Goal: Task Accomplishment & Management: Complete application form

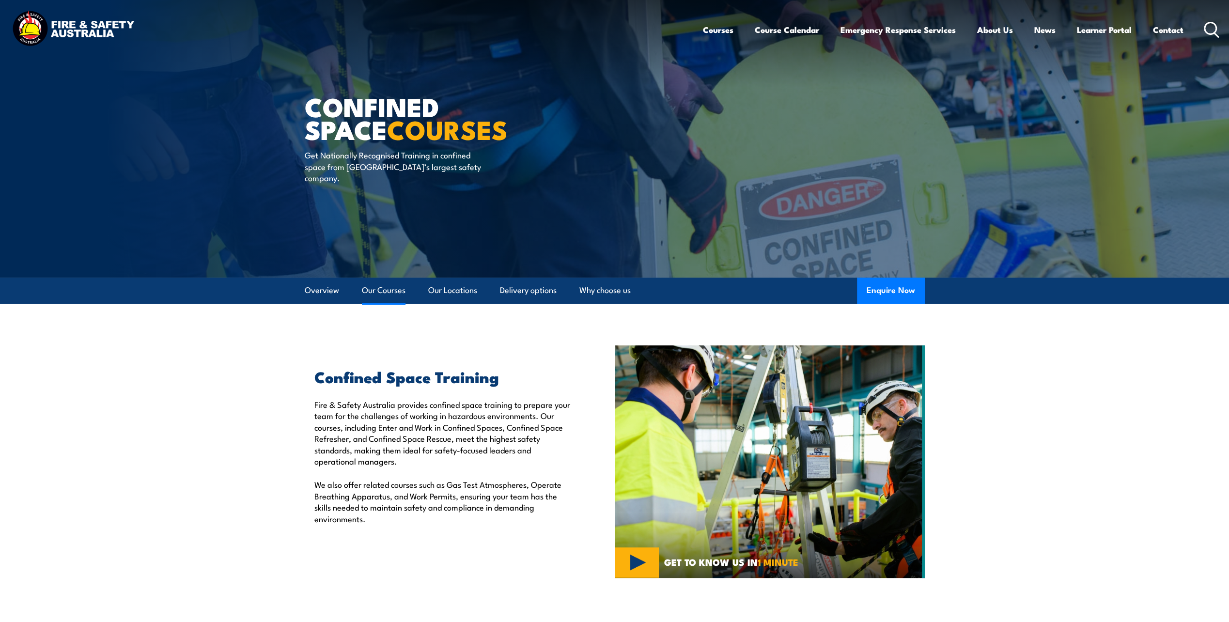
click at [370, 288] on link "Our Courses" at bounding box center [384, 291] width 44 height 26
click at [331, 290] on link "Overview" at bounding box center [322, 291] width 34 height 26
click at [113, 23] on img at bounding box center [73, 30] width 127 height 42
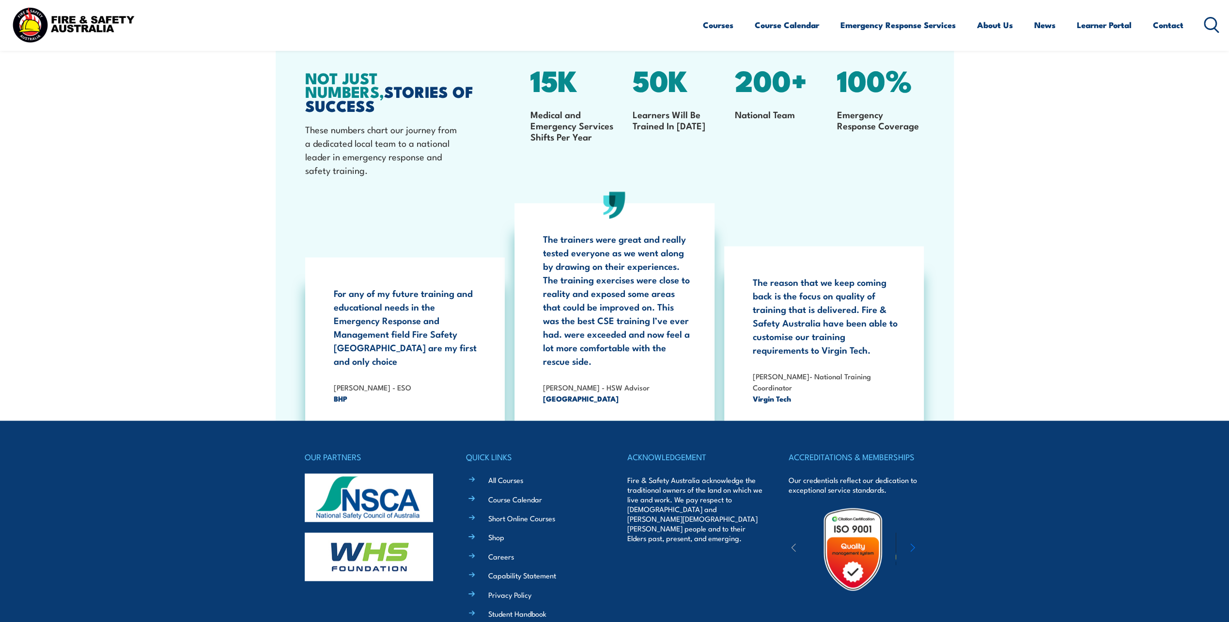
scroll to position [1856, 0]
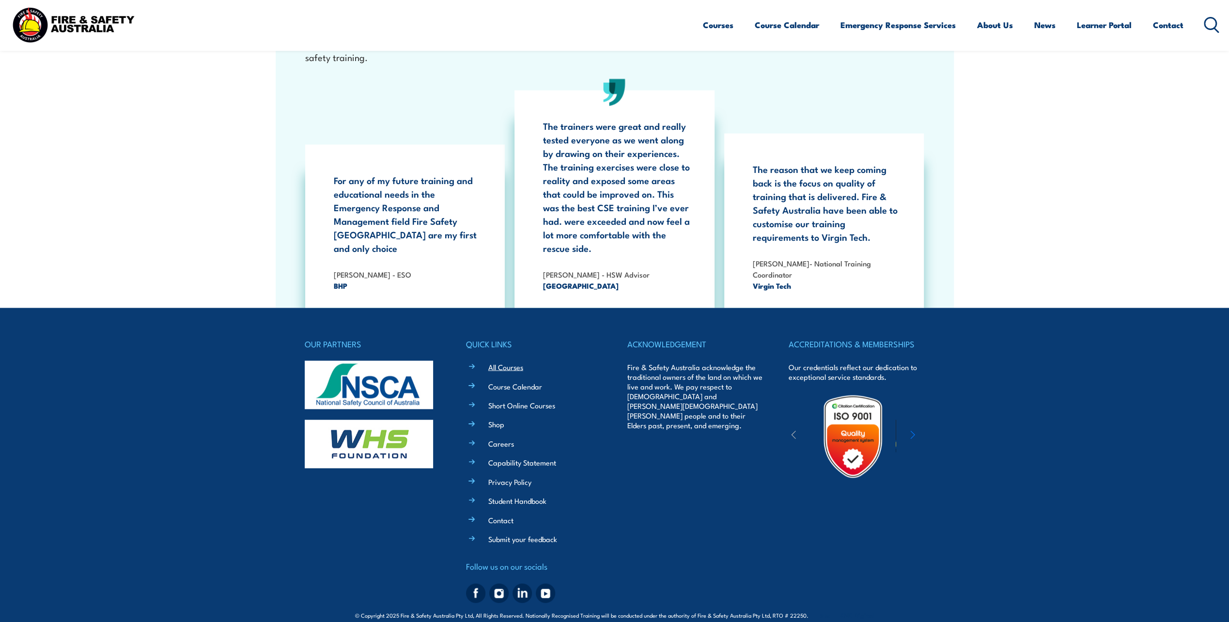
click at [502, 362] on link "All Courses" at bounding box center [505, 367] width 35 height 10
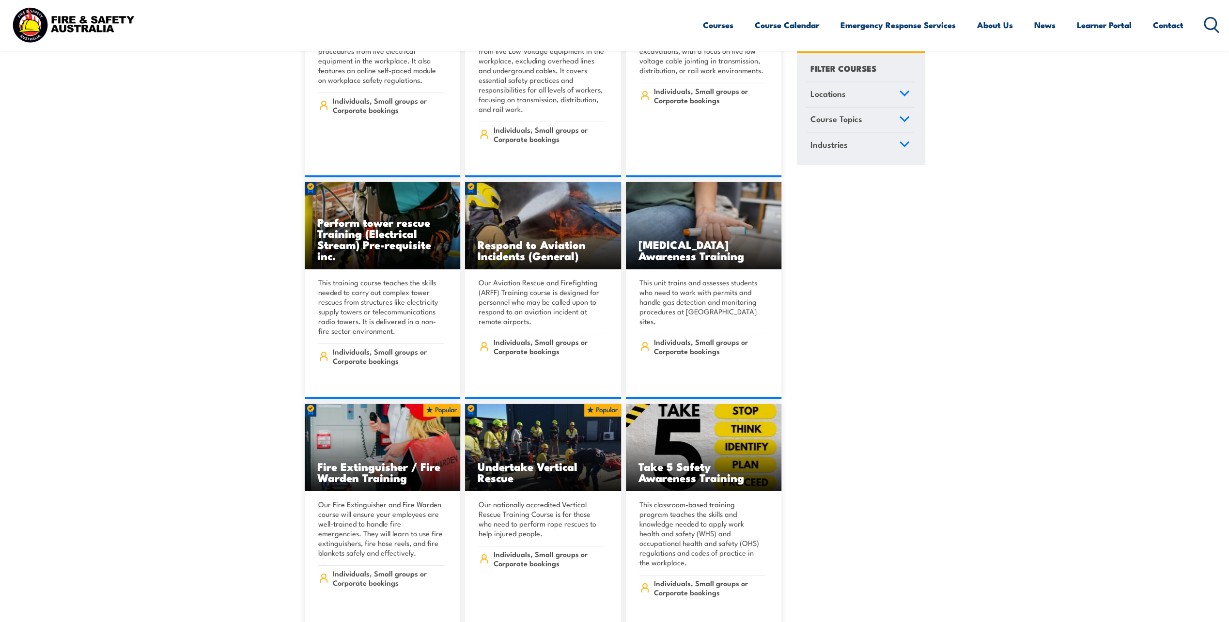
scroll to position [3100, 0]
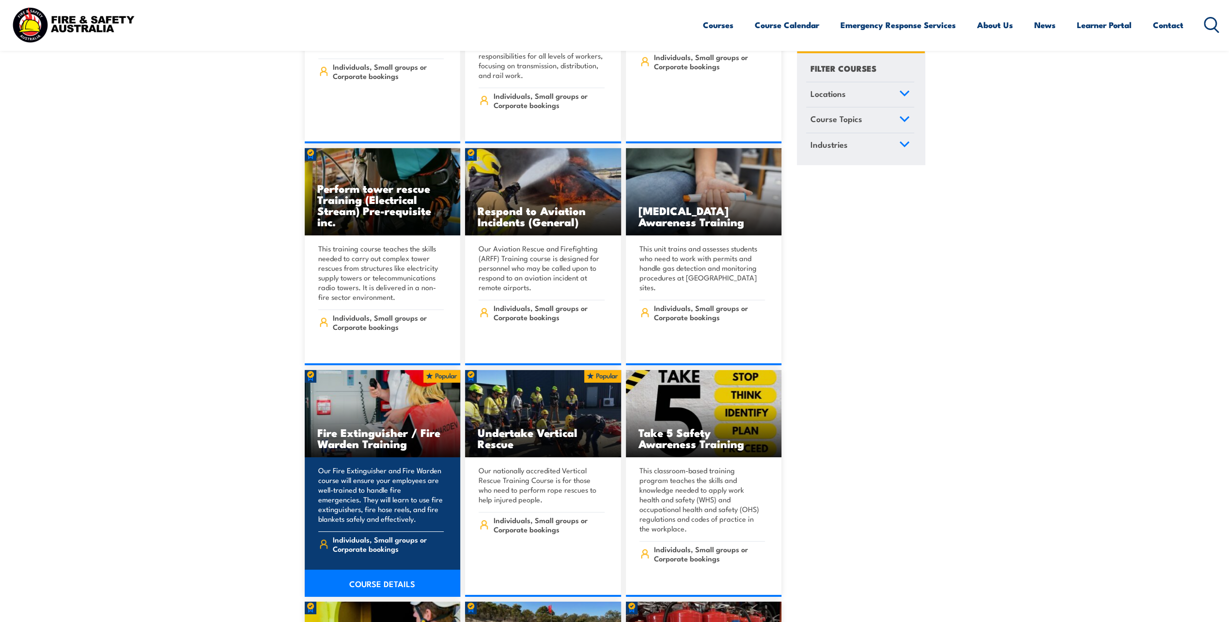
click at [337, 399] on img at bounding box center [383, 413] width 156 height 87
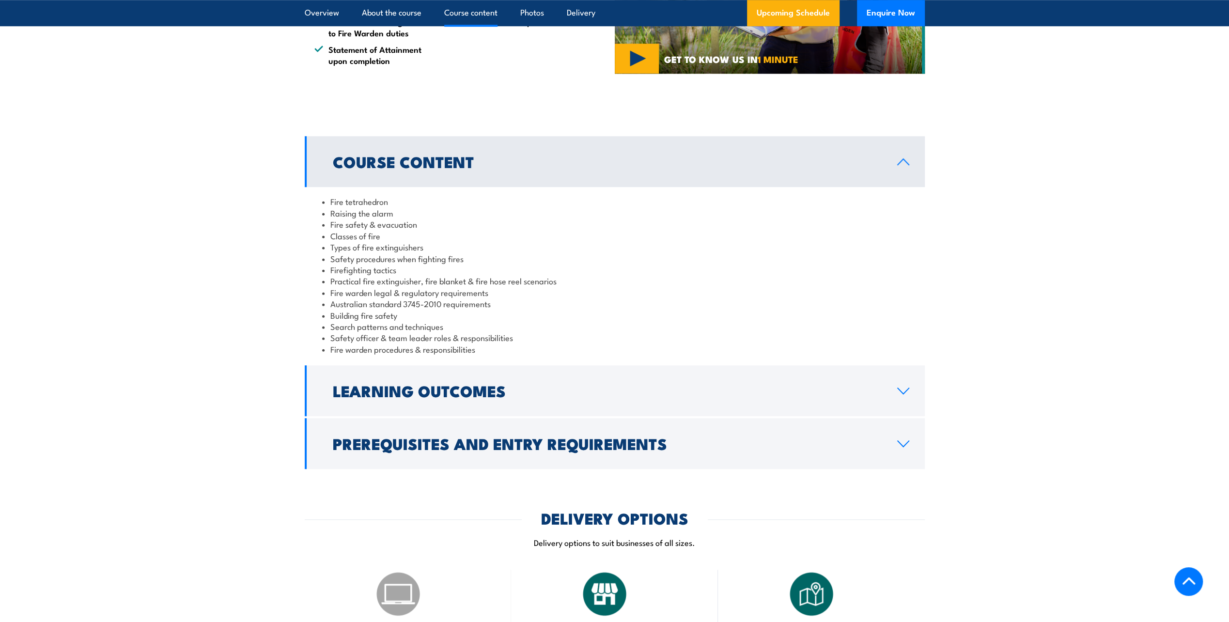
scroll to position [727, 0]
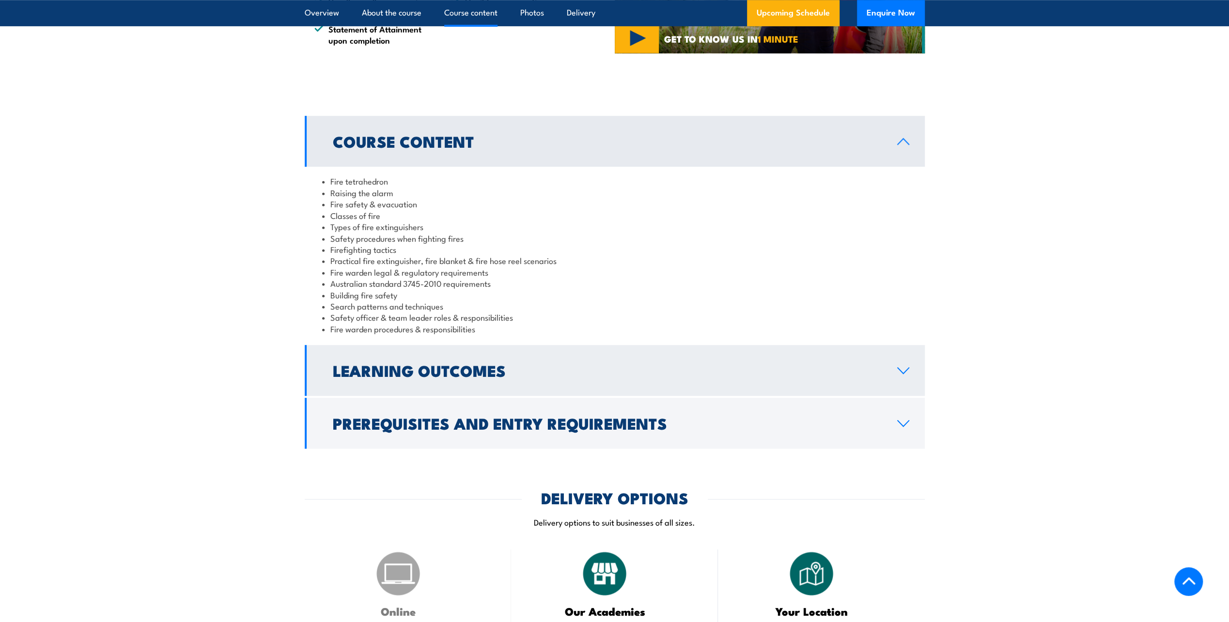
click at [905, 371] on icon at bounding box center [903, 371] width 11 height 6
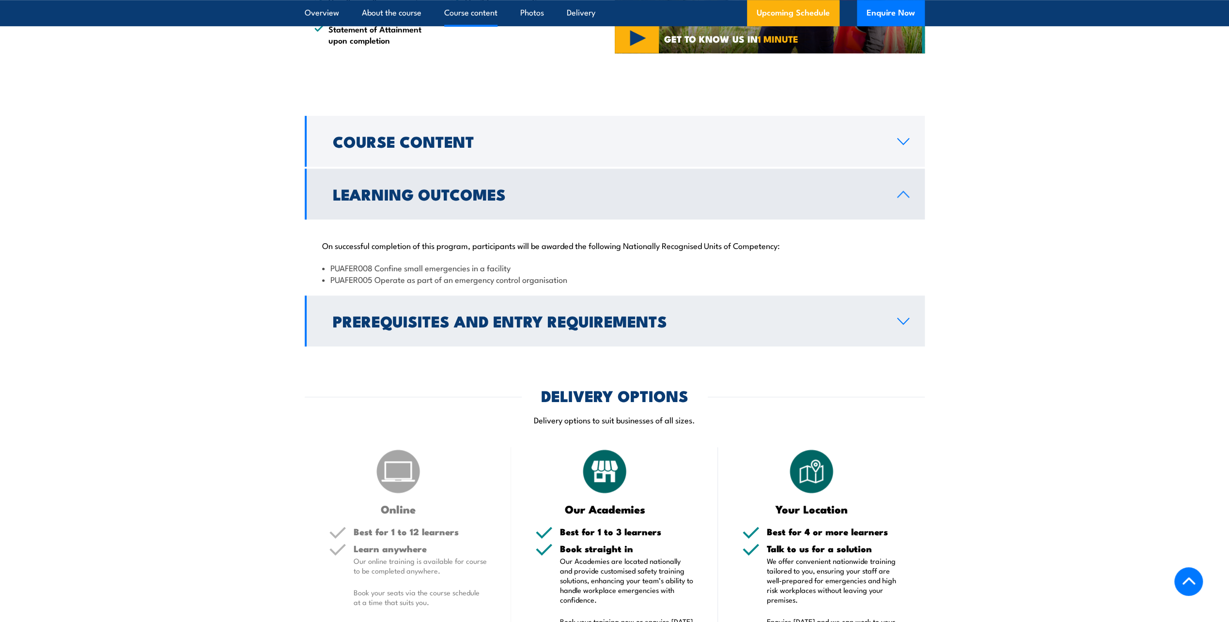
click at [911, 321] on link "Prerequisites and Entry Requirements" at bounding box center [615, 320] width 620 height 51
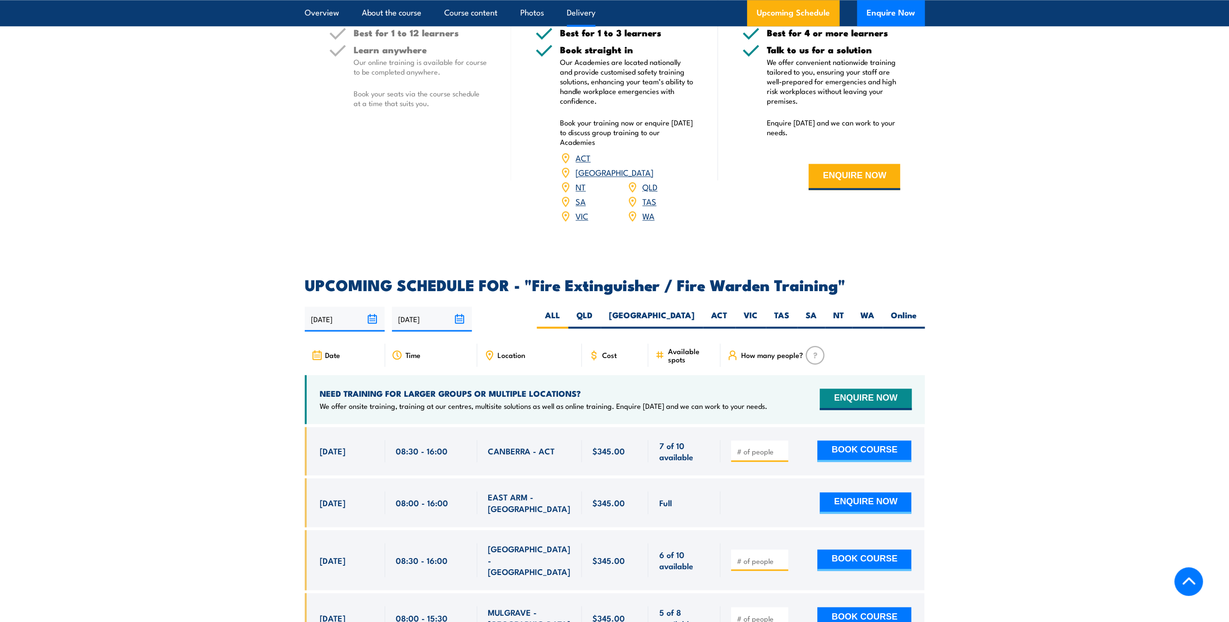
scroll to position [1259, 0]
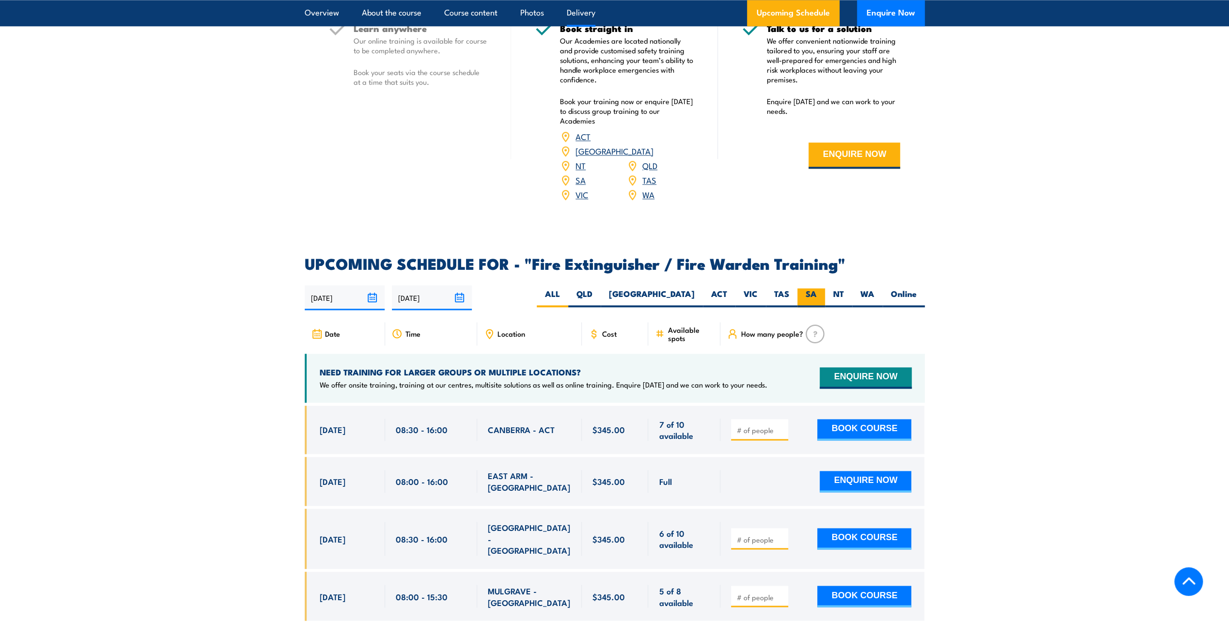
click at [811, 288] on label "SA" at bounding box center [811, 297] width 28 height 19
click at [817, 288] on input "SA" at bounding box center [820, 291] width 6 height 6
radio input "true"
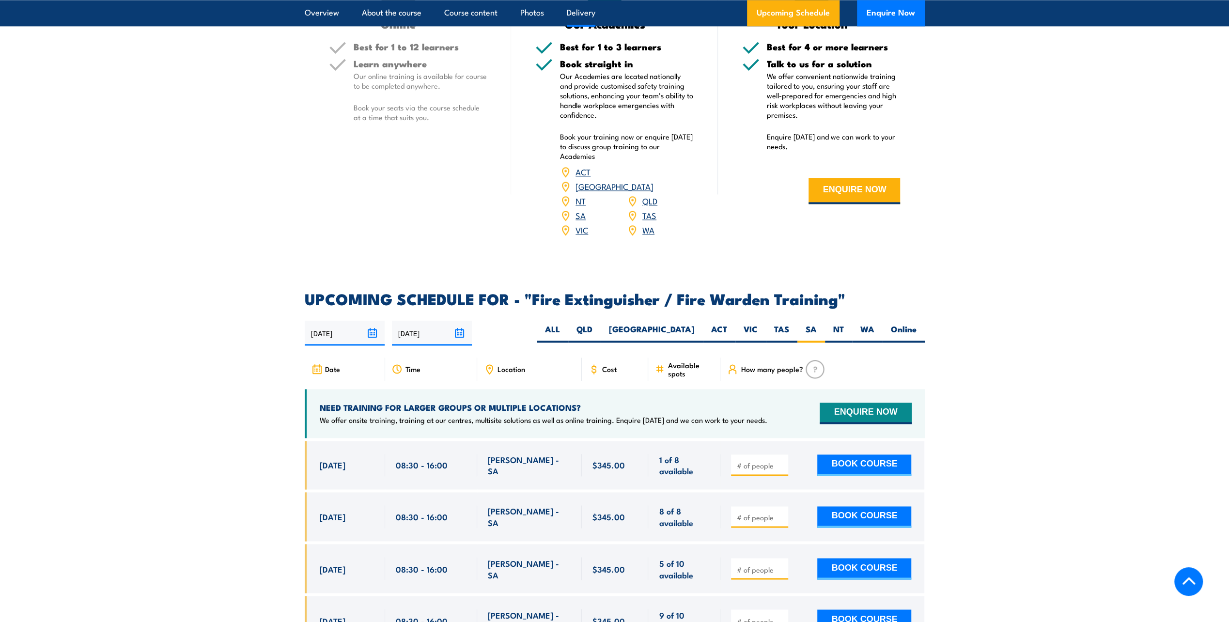
scroll to position [1300, 0]
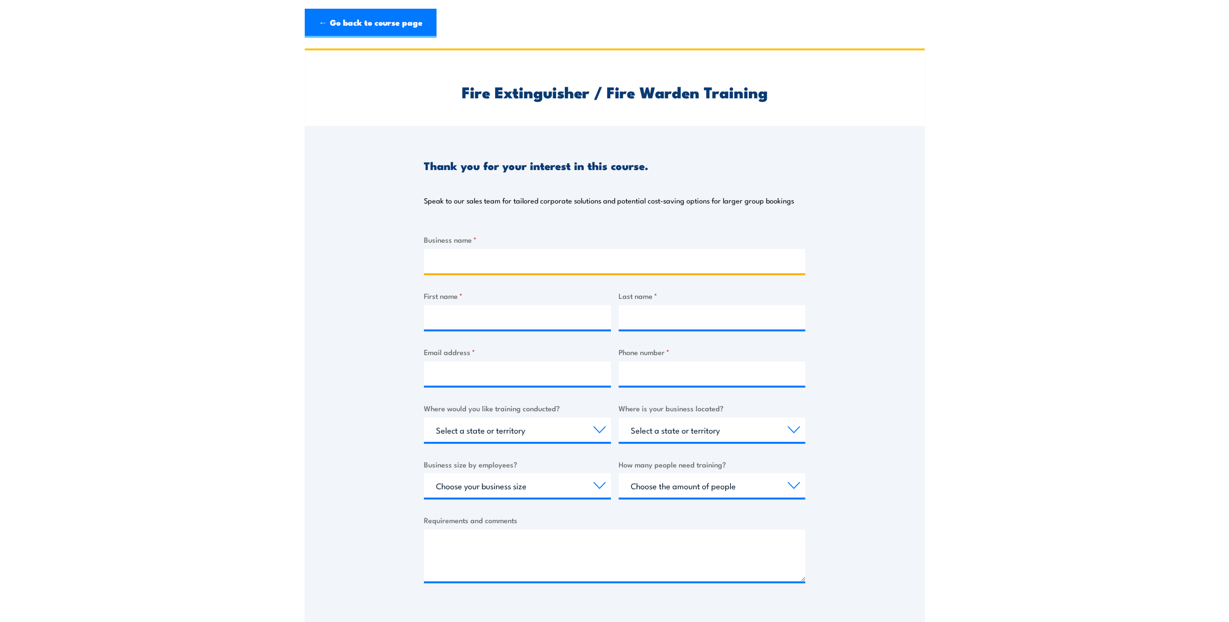
click at [457, 257] on input "Business name *" at bounding box center [614, 261] width 381 height 24
type input "RTC Group"
type input "Jordan"
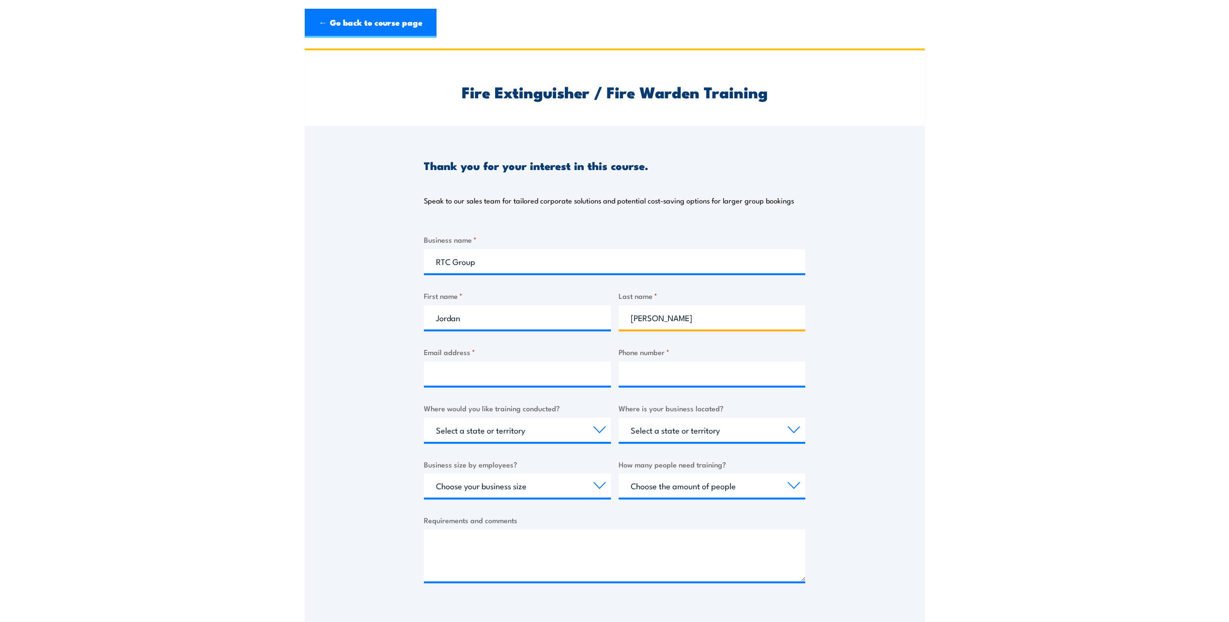
type input "Atkinson"
type input "jatkinson@rtcgroup.com.au"
type input "0488 962 214"
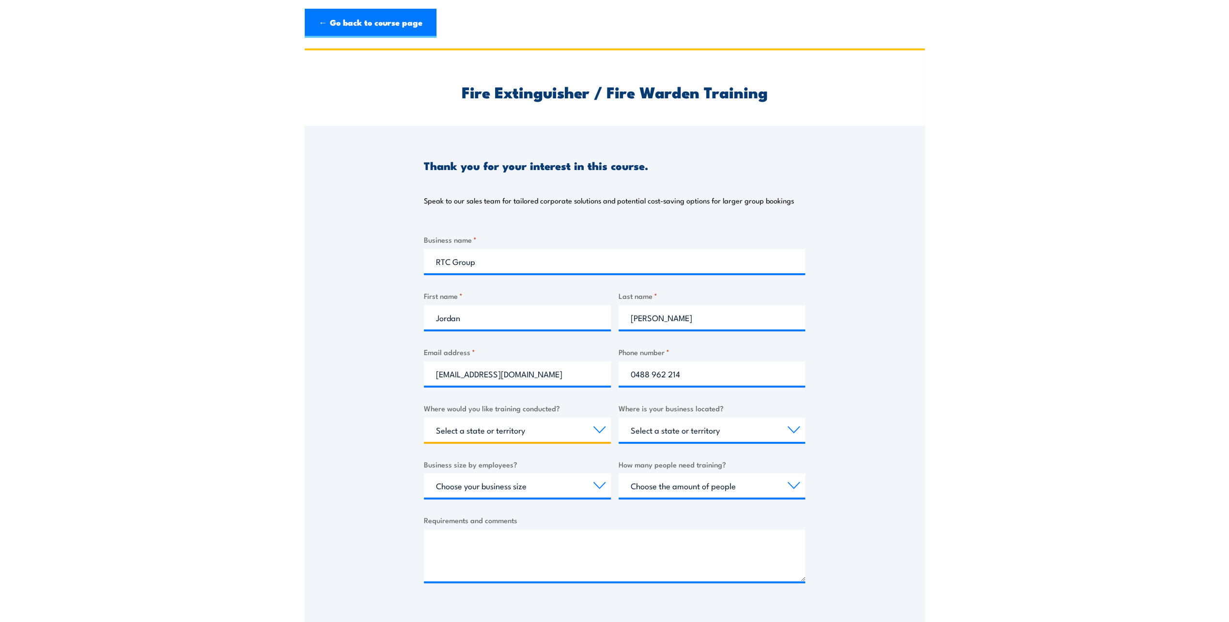
click at [595, 429] on select "Select a state or territory Nationally - multiple locations QLD NSW VIC SA ACT …" at bounding box center [517, 430] width 187 height 24
select select "SA"
click at [424, 418] on select "Select a state or territory Nationally - multiple locations QLD NSW VIC SA ACT …" at bounding box center [517, 430] width 187 height 24
click at [605, 427] on select "Select a state or territory Nationally - multiple locations QLD NSW VIC SA ACT …" at bounding box center [517, 430] width 187 height 24
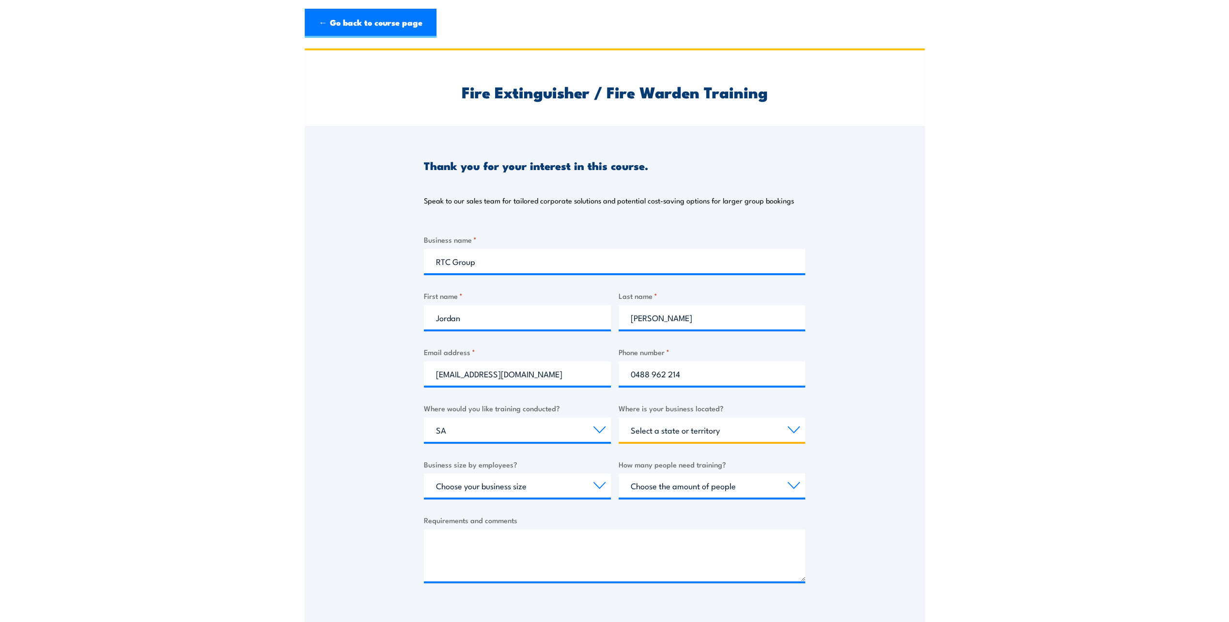
click at [783, 426] on select "Select a state or territory QLD NSW VIC SA ACT WA TAS NT" at bounding box center [712, 430] width 187 height 24
select select "SA"
click at [619, 418] on select "Select a state or territory QLD NSW VIC SA ACT WA TAS NT" at bounding box center [712, 430] width 187 height 24
click at [593, 487] on select "Choose your business size 1 to 19 20 to 199 200+" at bounding box center [517, 485] width 187 height 24
select select "1 to 19"
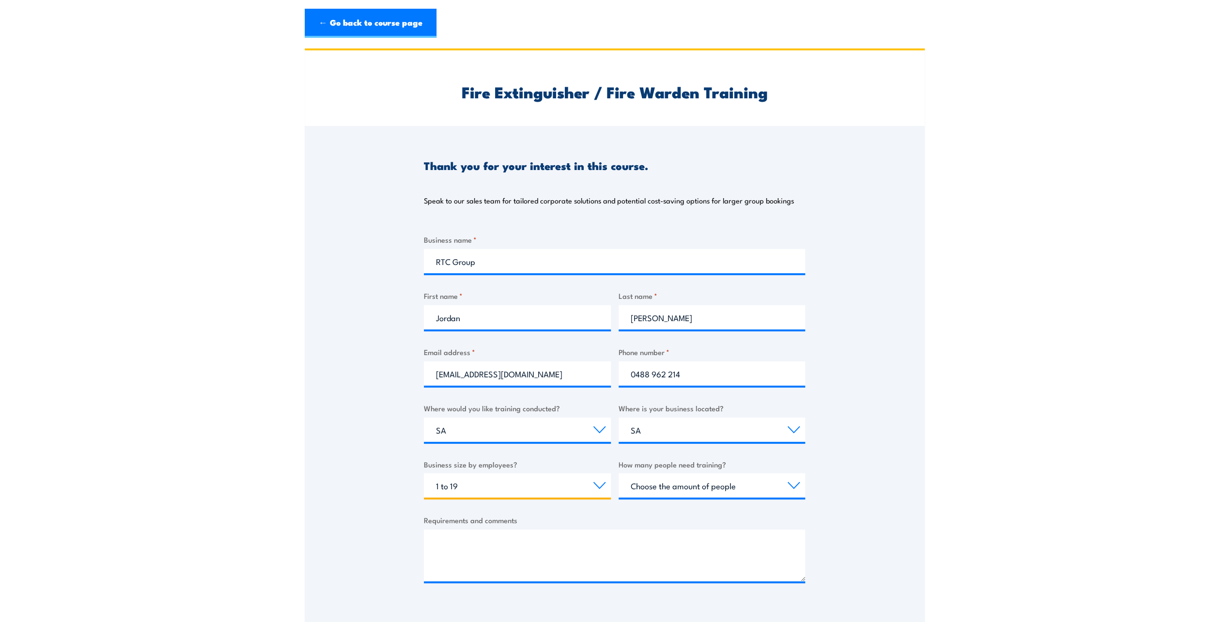
click at [424, 473] on select "Choose your business size 1 to 19 20 to 199 200+" at bounding box center [517, 485] width 187 height 24
click at [789, 483] on select "Choose the amount of people 1 to 4 5 to 19 20+" at bounding box center [712, 485] width 187 height 24
select select "5 to 19"
click at [619, 473] on select "Choose the amount of people 1 to 4 5 to 19 20+" at bounding box center [712, 485] width 187 height 24
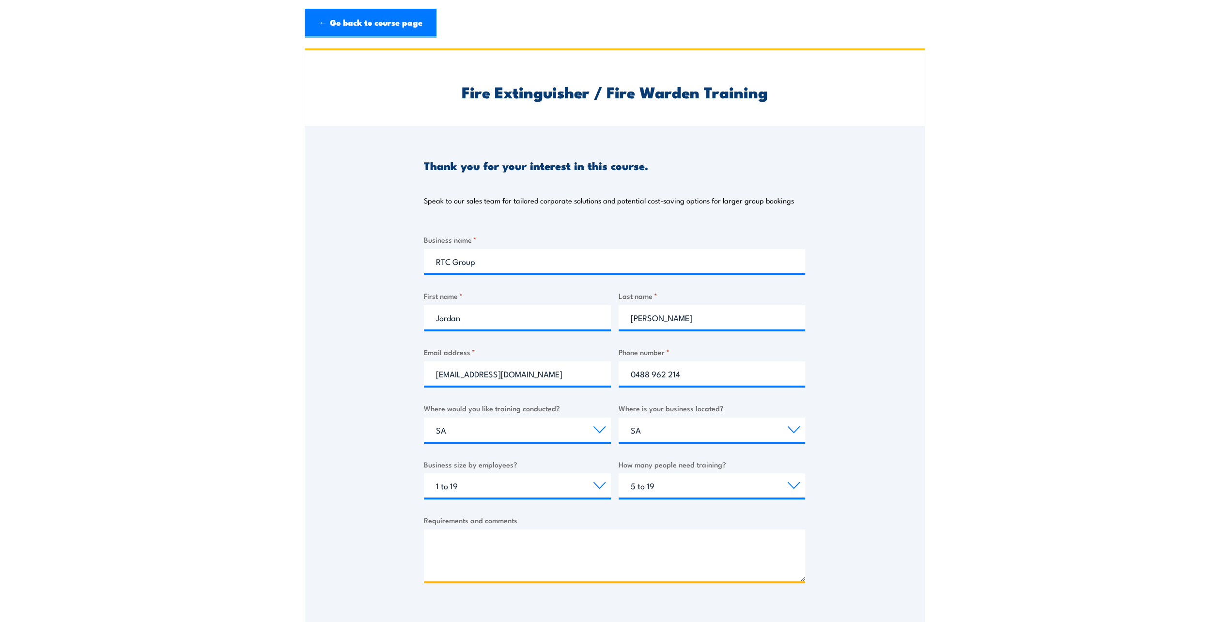
click at [562, 560] on textarea "Requirements and comments" at bounding box center [614, 555] width 381 height 52
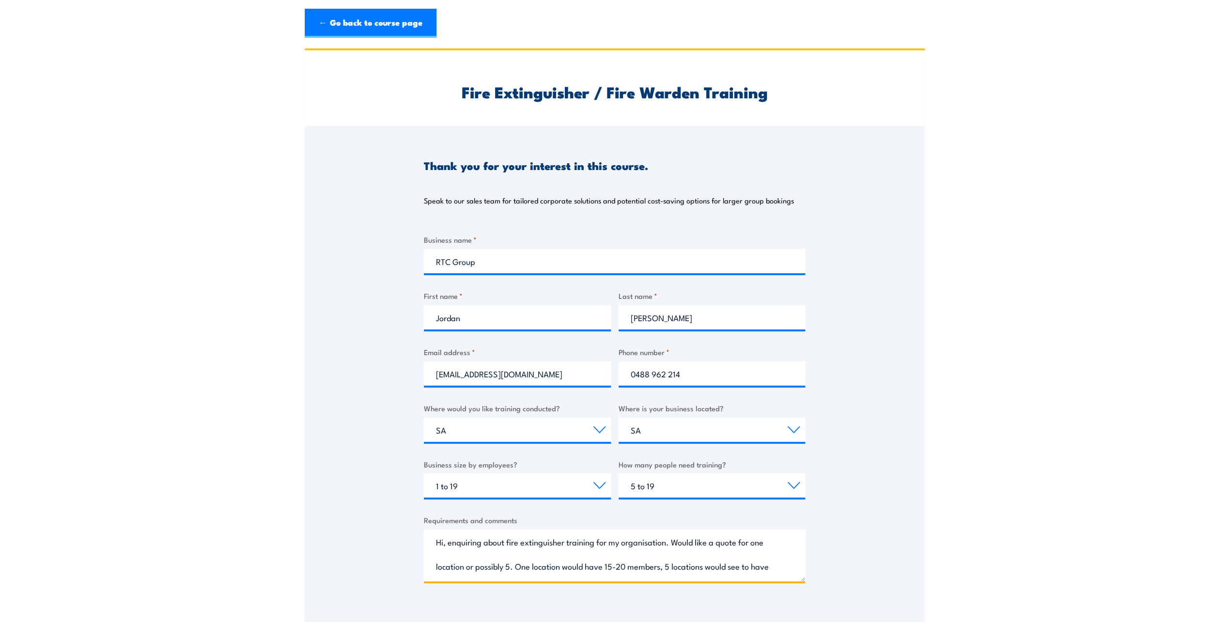
scroll to position [15, 0]
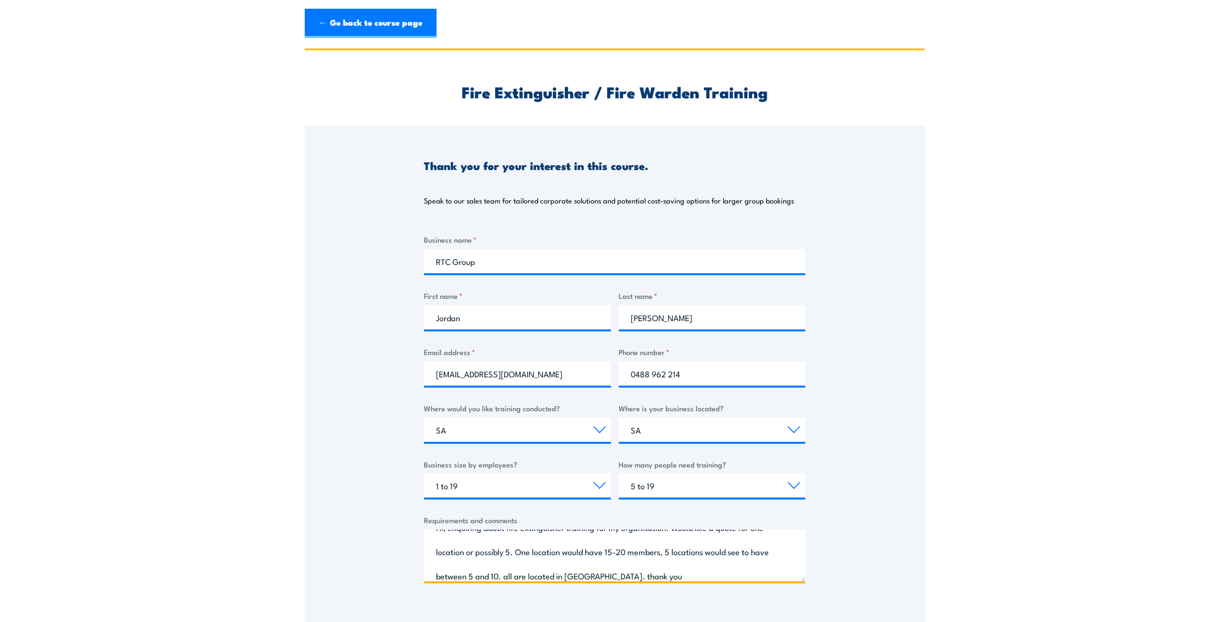
type textarea "Hi, enquiring about fire extinguisher training for my organisation. Would like …"
click at [345, 518] on div "Thank you for your interest in this course. Speak to our sales team for tailore…" at bounding box center [615, 368] width 620 height 484
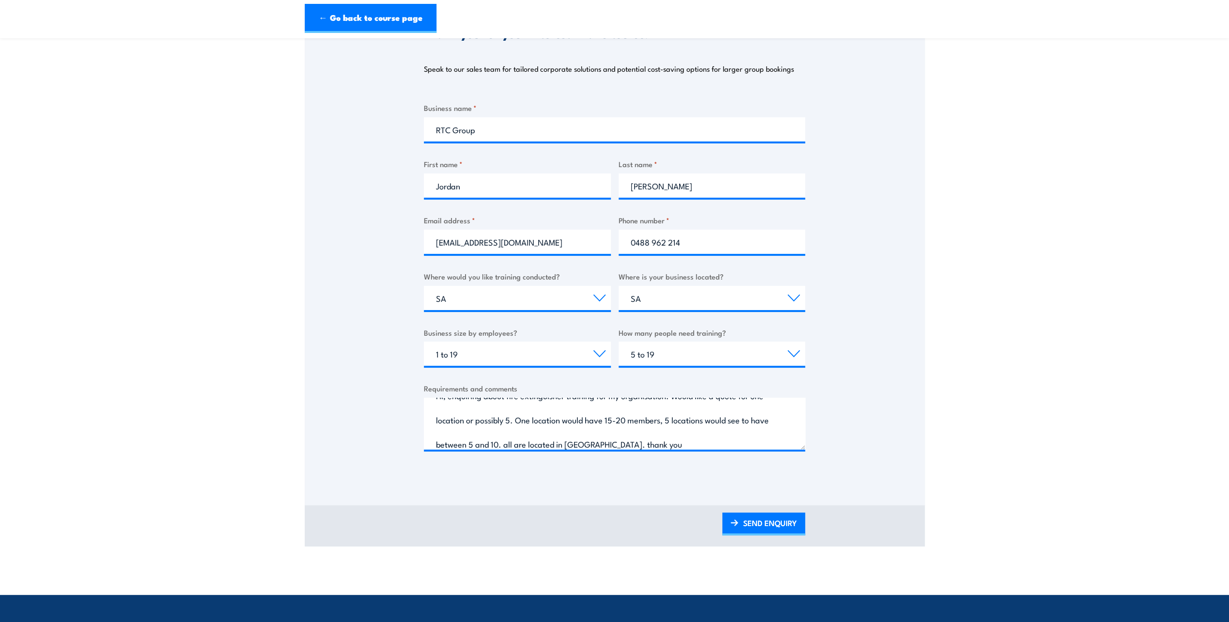
scroll to position [145, 0]
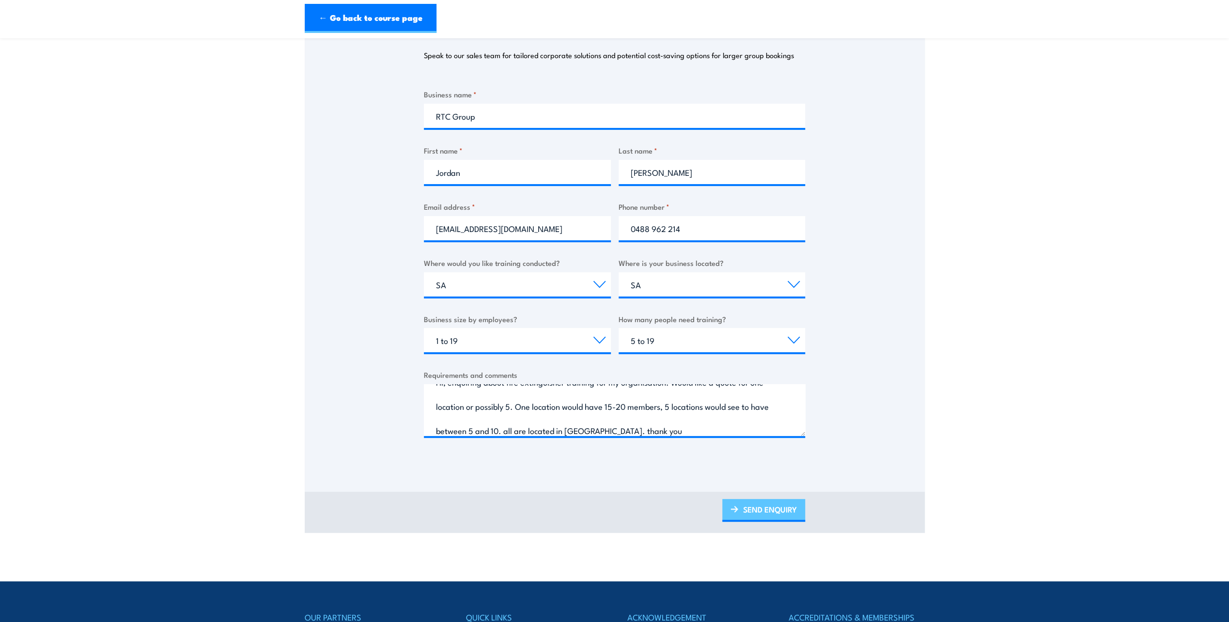
click at [769, 512] on link "SEND ENQUIRY" at bounding box center [763, 510] width 83 height 23
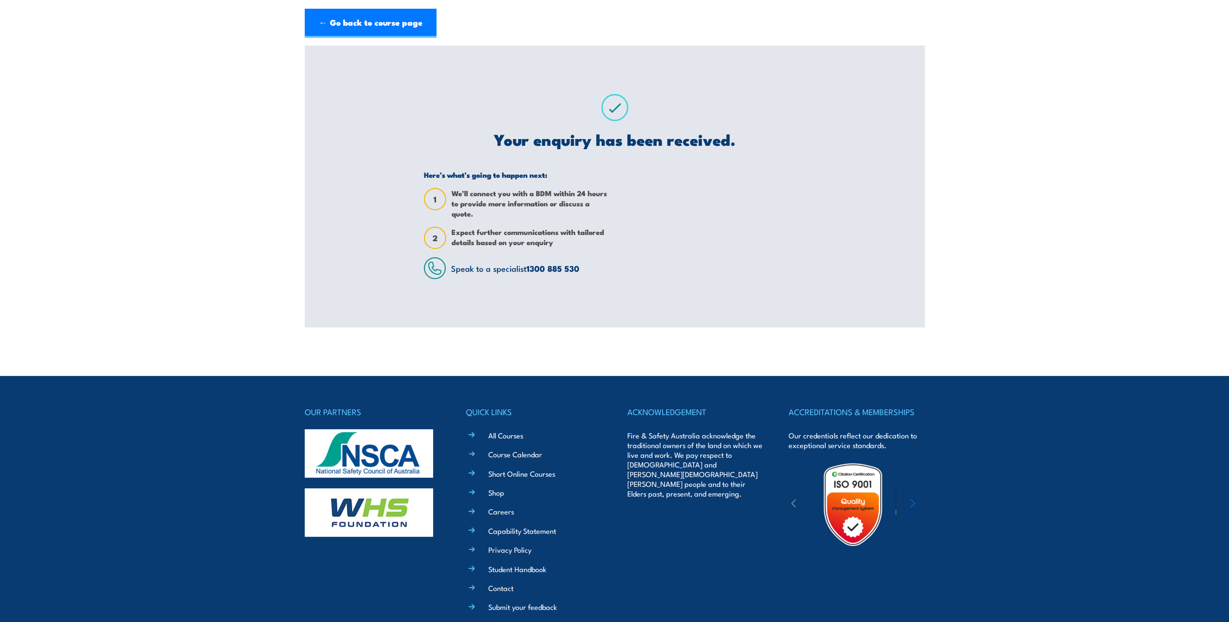
scroll to position [0, 0]
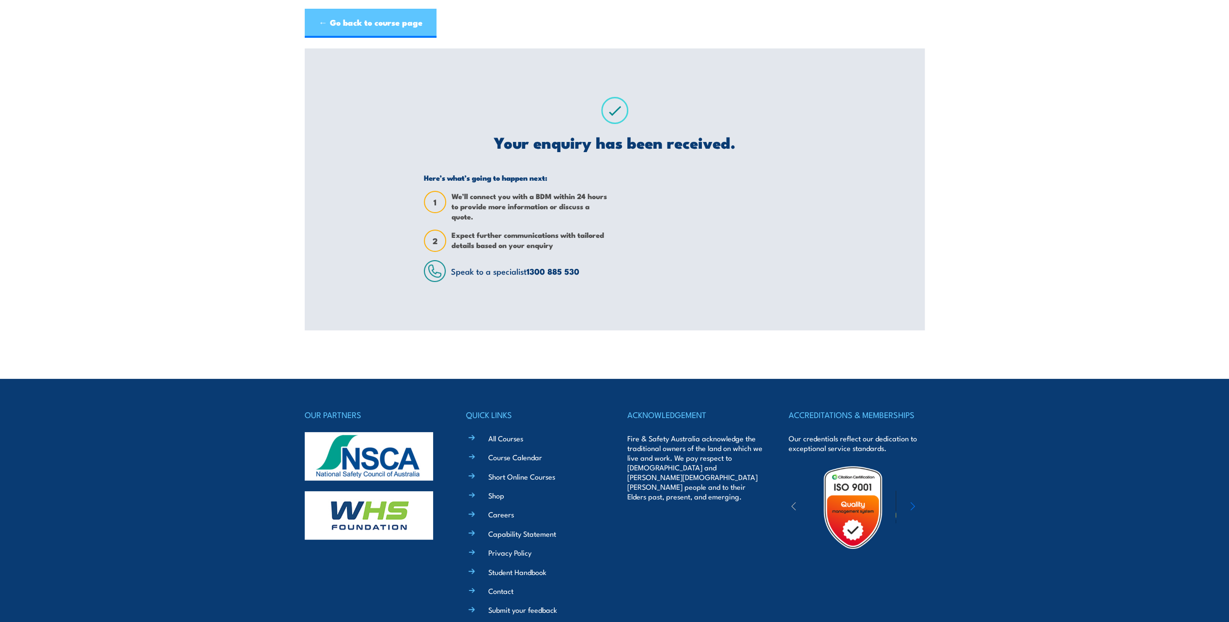
click at [378, 23] on link "← Go back to course page" at bounding box center [371, 23] width 132 height 29
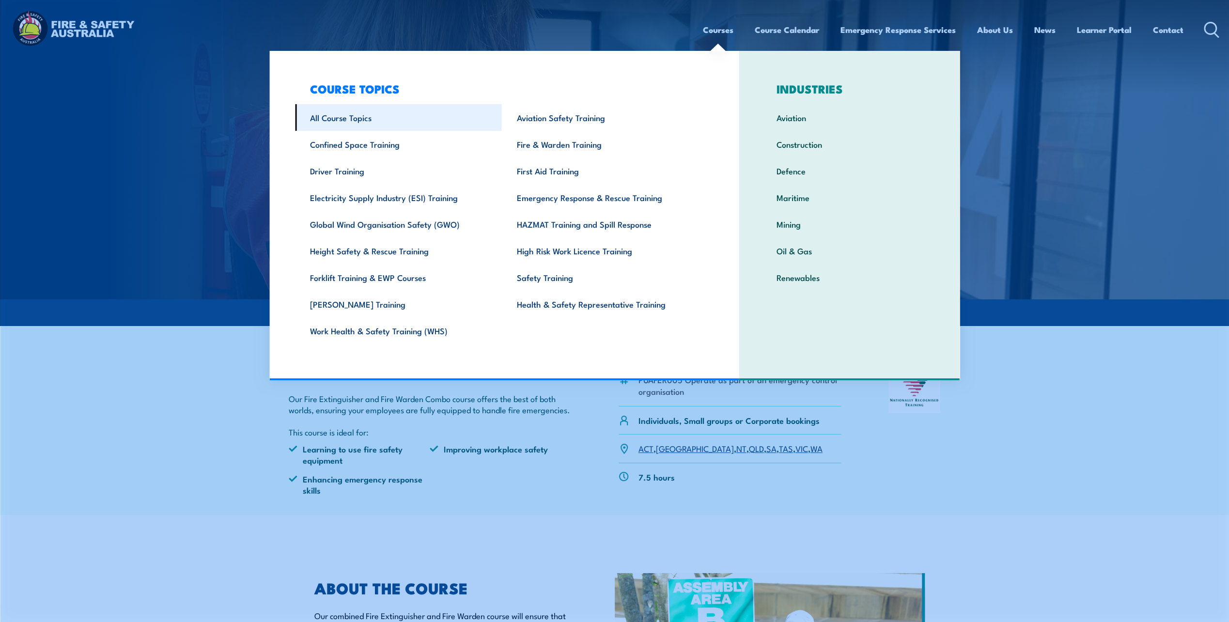
click at [365, 112] on link "All Course Topics" at bounding box center [398, 117] width 207 height 27
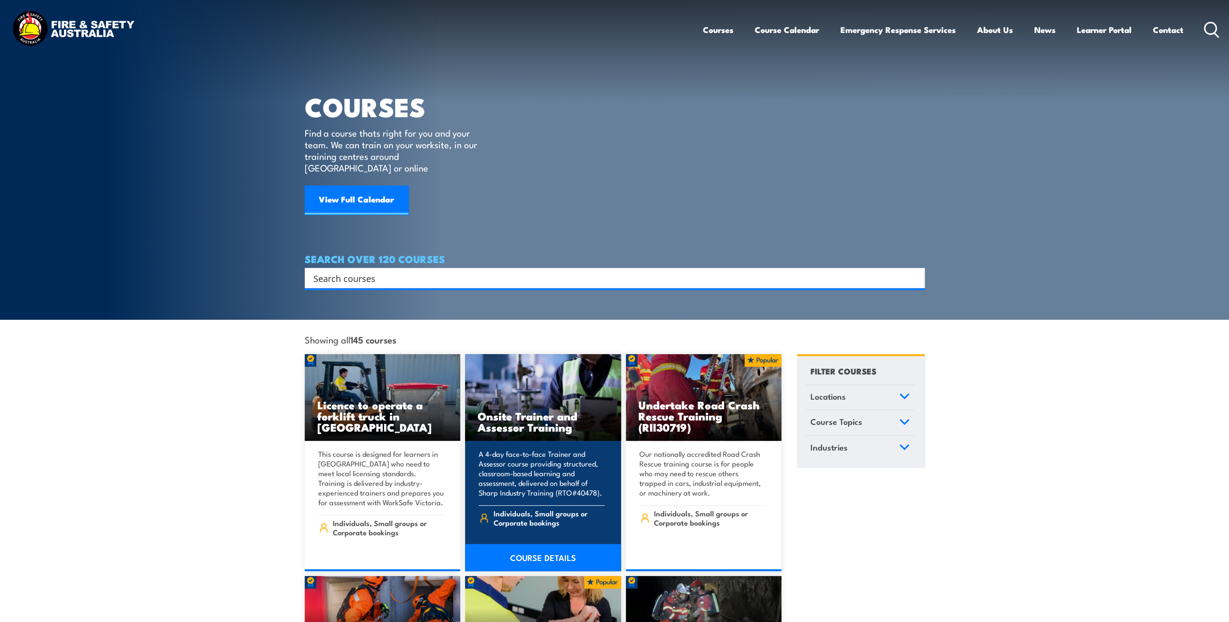
click at [500, 410] on h3 "Onsite Trainer and Assessor Training" at bounding box center [543, 421] width 131 height 22
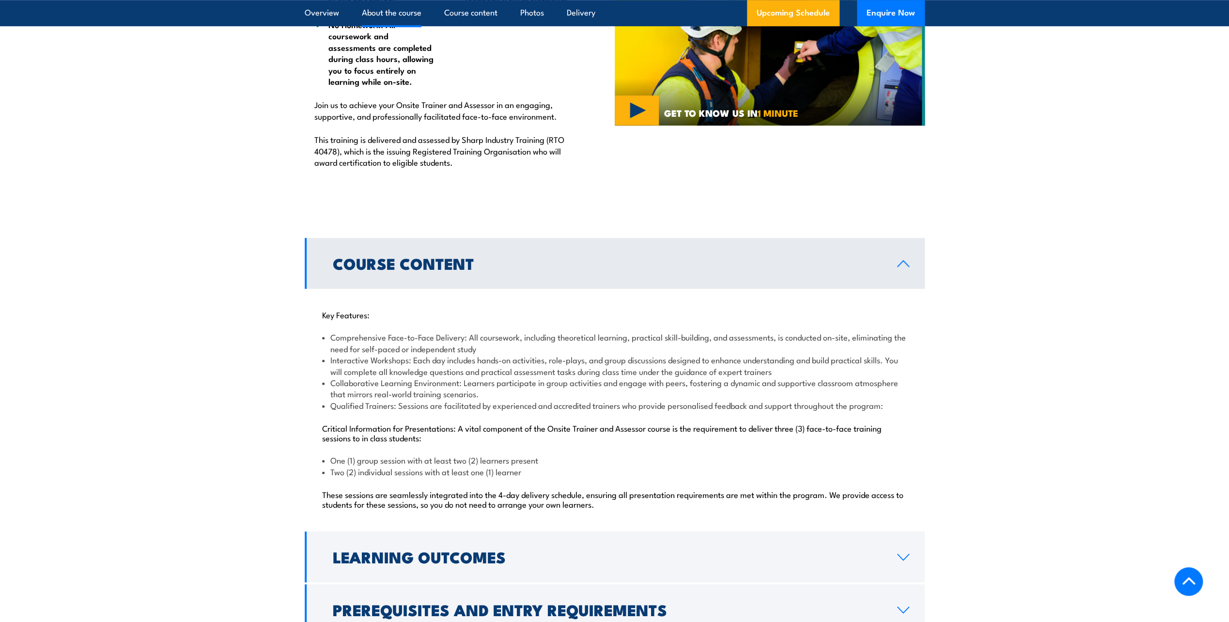
scroll to position [581, 0]
